Goal: Find contact information: Find contact information

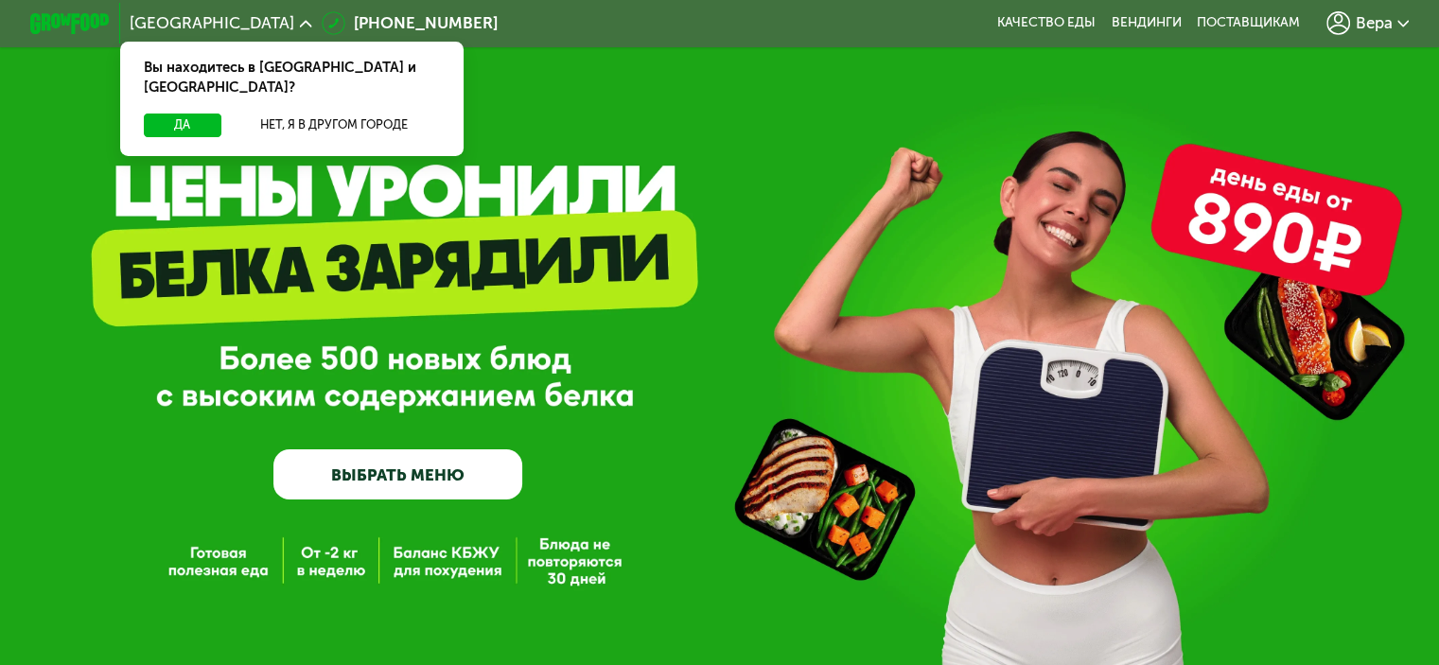
click at [511, 91] on div "GrowFood — доставка правильного питания ВЫБРАТЬ МЕНЮ" at bounding box center [719, 339] width 1439 height 679
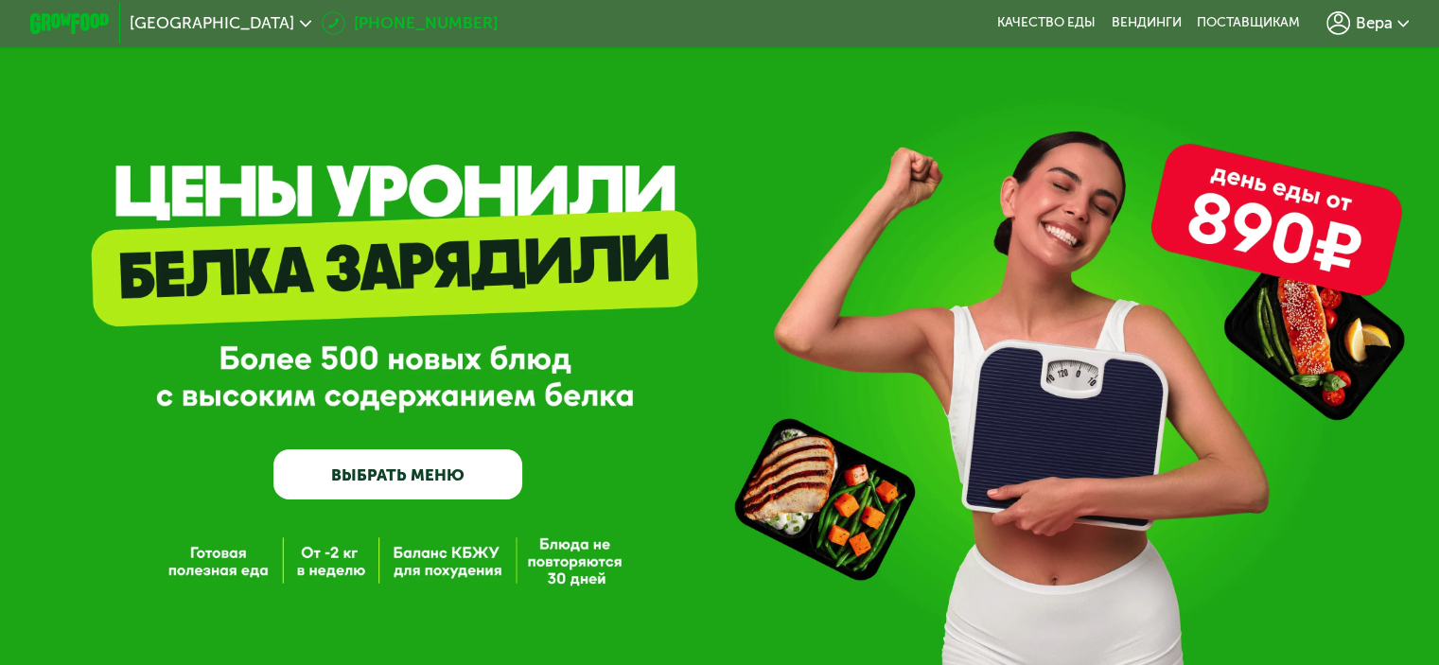
click at [322, 28] on icon at bounding box center [334, 23] width 24 height 24
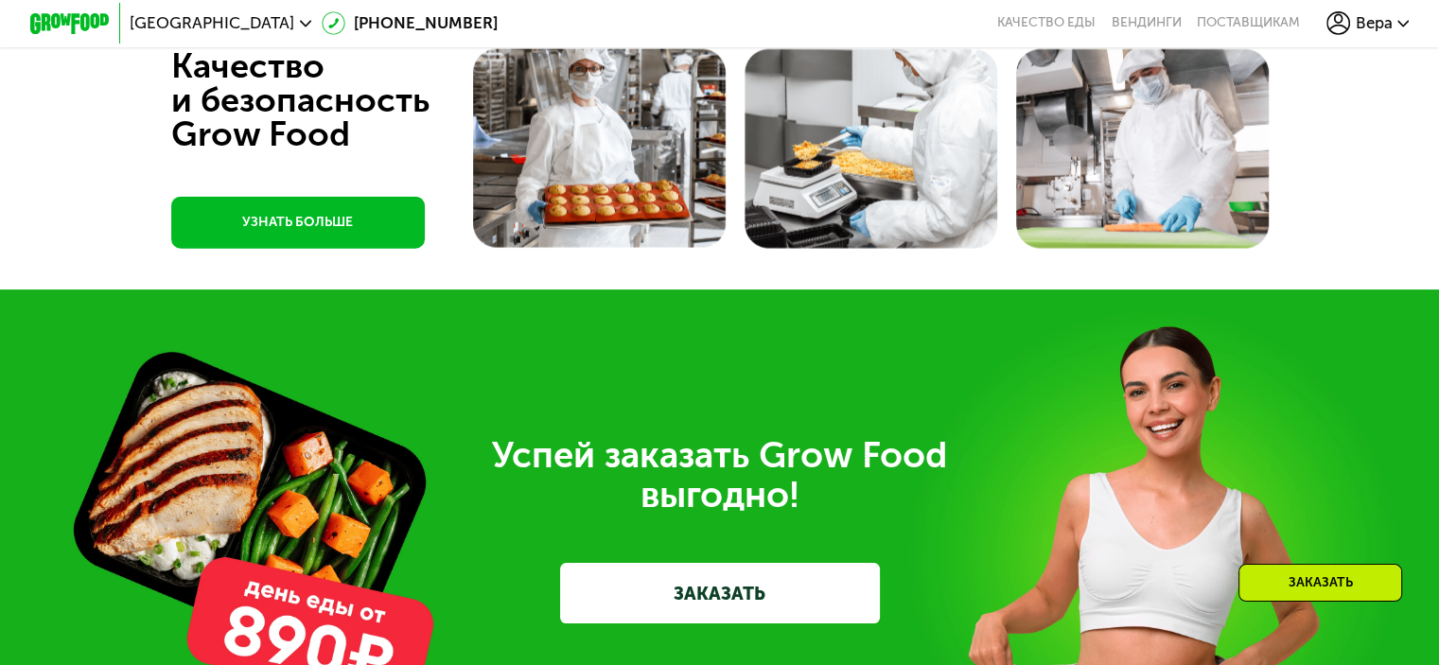
scroll to position [4933, 0]
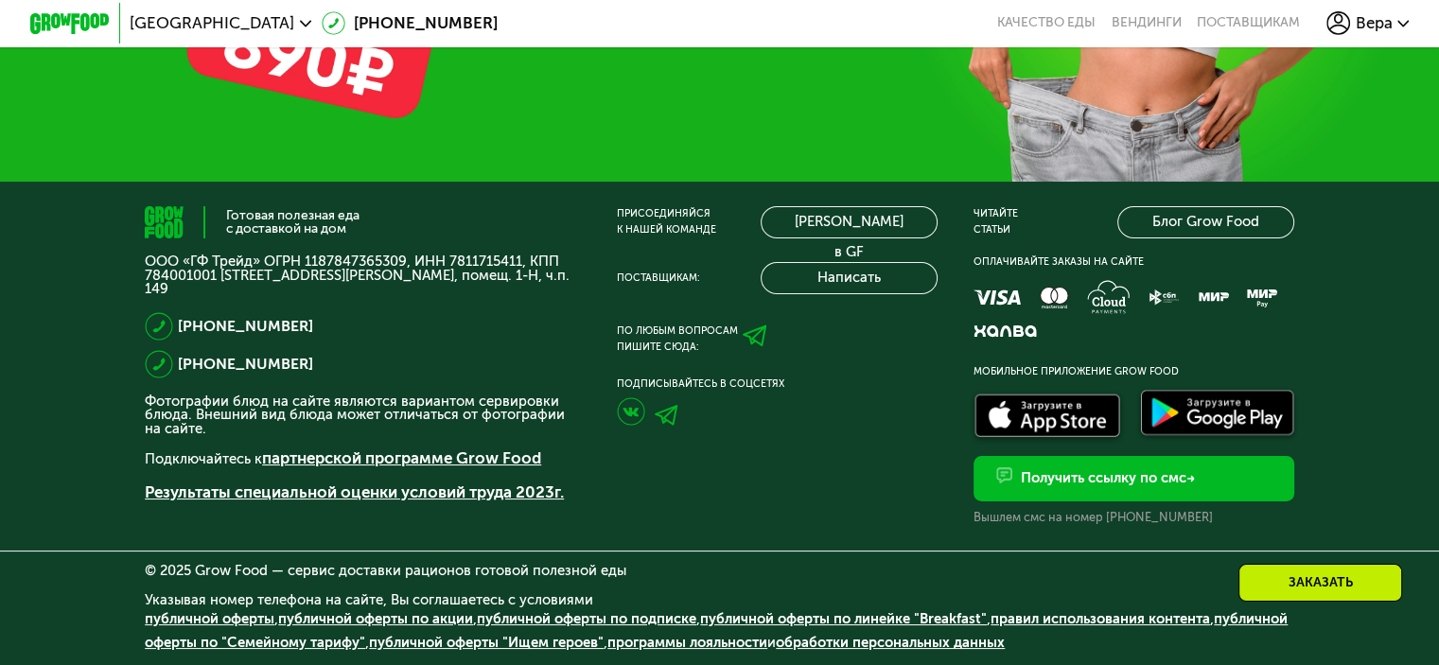
click at [1392, 26] on span "Вера" at bounding box center [1373, 23] width 37 height 16
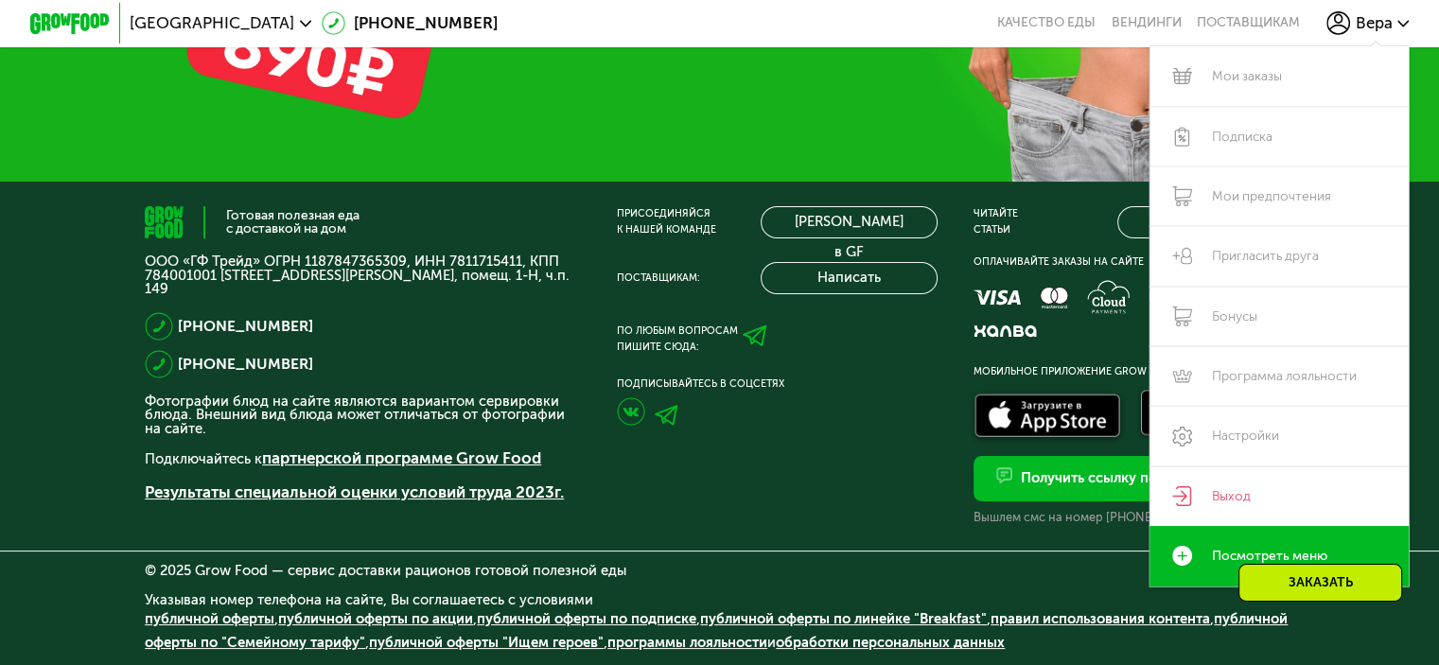
click at [484, 247] on div "Готовая полезная еда с доставкой на дом ООО «ГФ Трейд» ОГРН 1187847365309, ИНН …" at bounding box center [363, 365] width 436 height 319
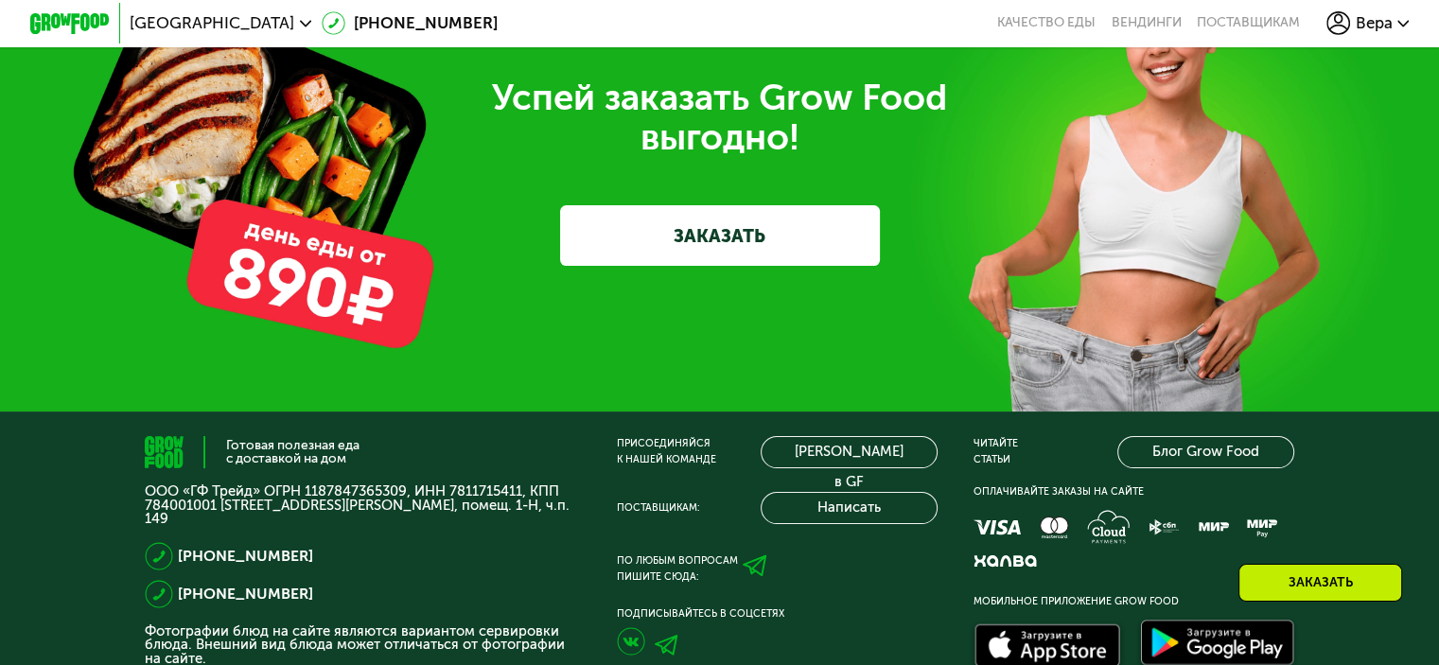
scroll to position [4649, 0]
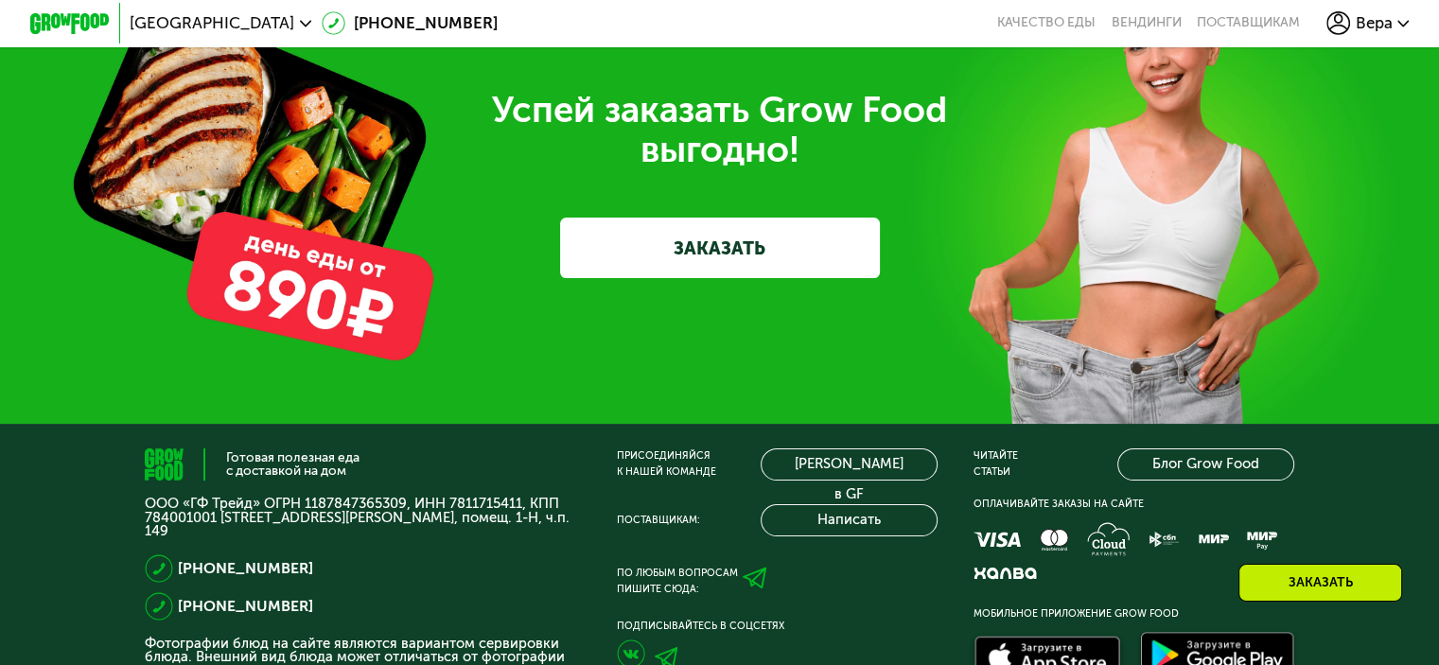
click at [1333, 589] on div "Заказать" at bounding box center [1321, 583] width 164 height 38
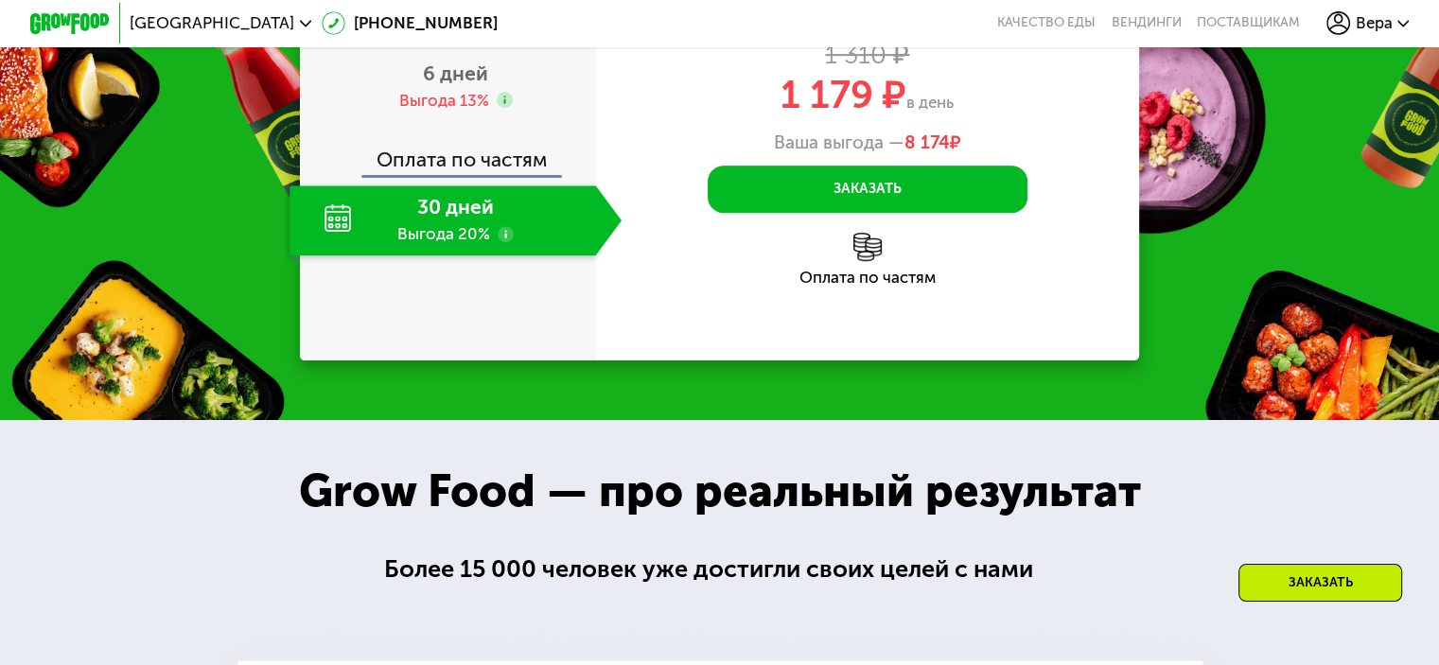
scroll to position [828, 0]
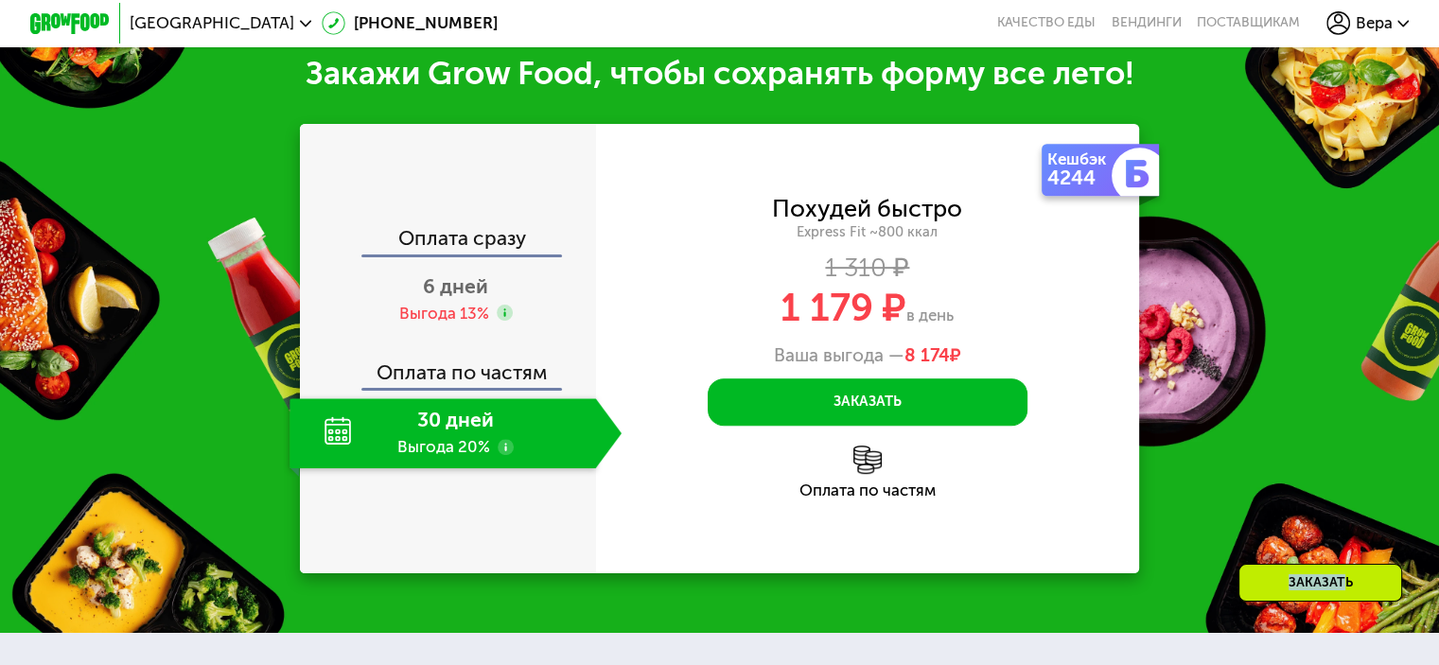
drag, startPoint x: 1333, startPoint y: 589, endPoint x: 596, endPoint y: 340, distance: 778.3
click at [373, 26] on link "[PHONE_NUMBER]" at bounding box center [410, 23] width 176 height 24
click at [322, 26] on icon at bounding box center [334, 23] width 24 height 24
